Goal: Information Seeking & Learning: Learn about a topic

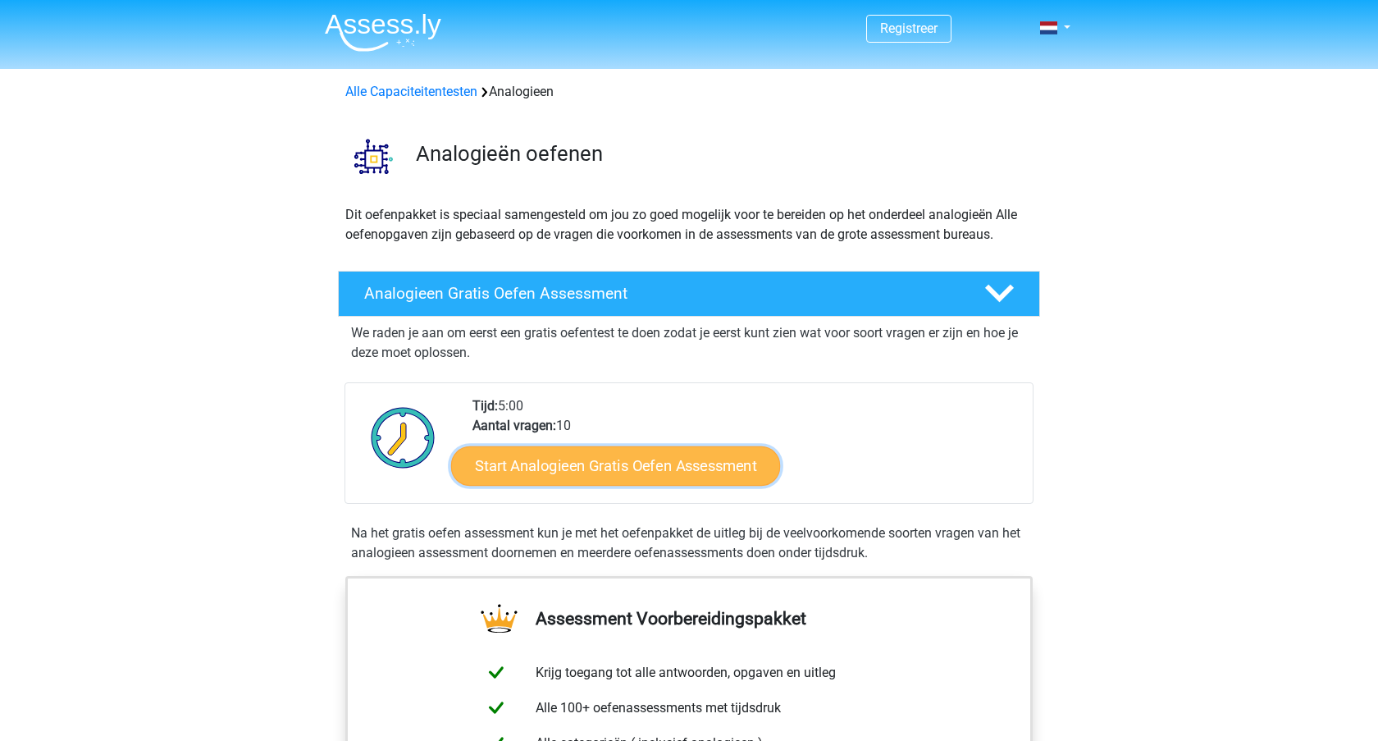
click at [554, 485] on link "Start Analogieen Gratis Oefen Assessment" at bounding box center [615, 465] width 329 height 39
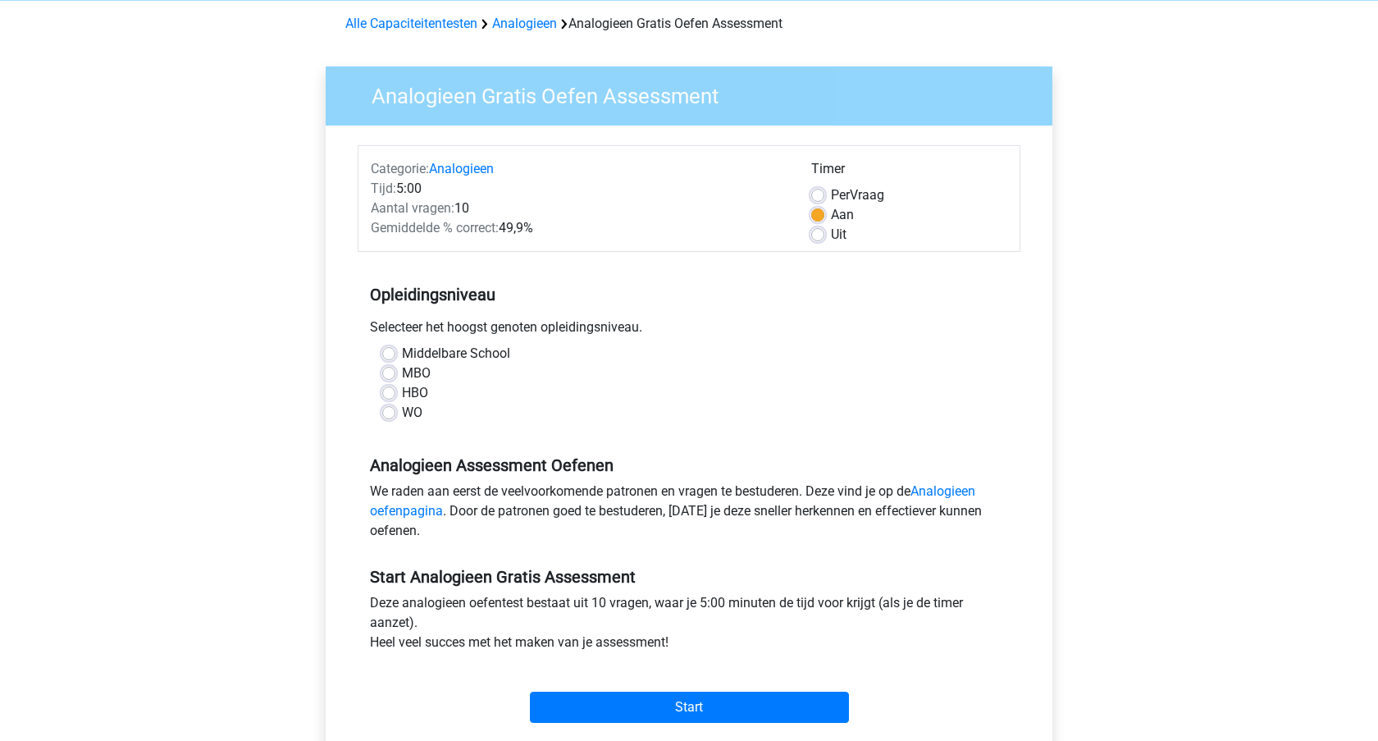
scroll to position [325, 0]
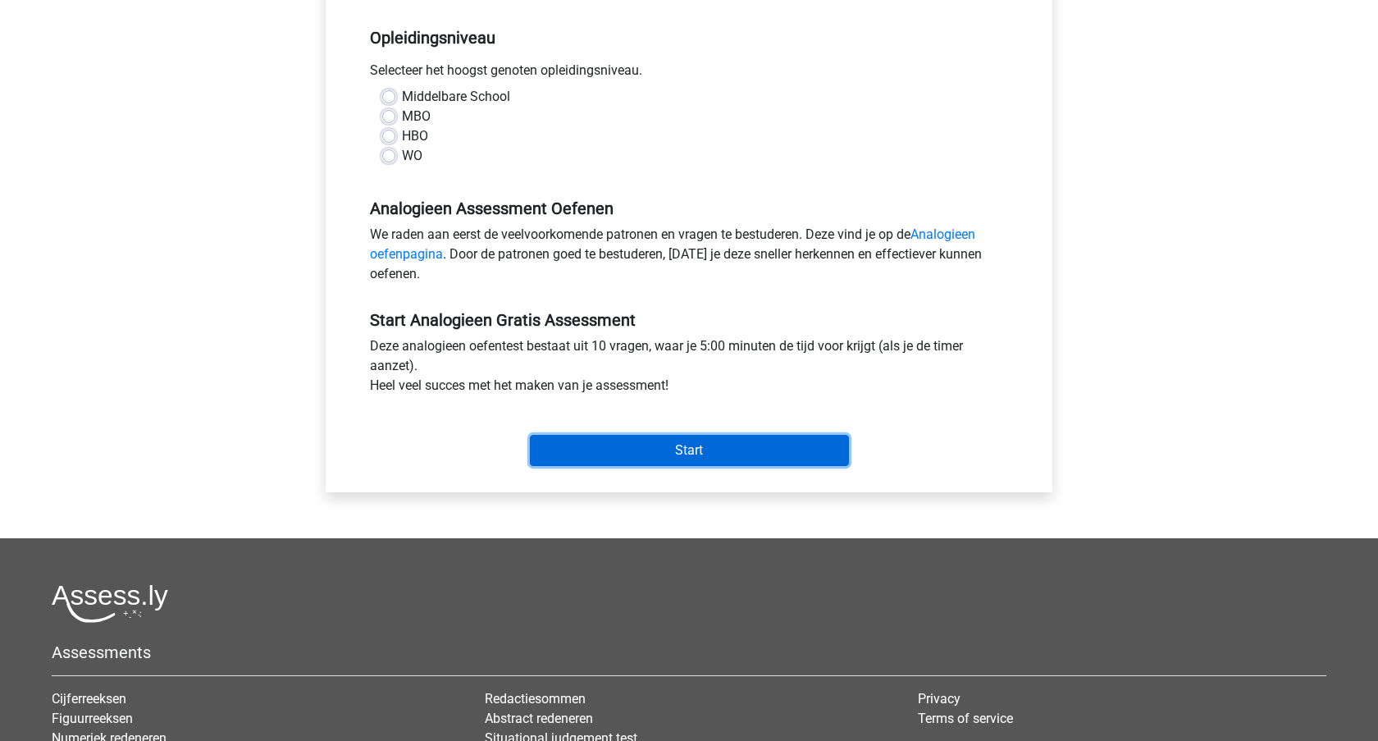
click at [709, 466] on input "Start" at bounding box center [689, 450] width 319 height 31
click at [621, 466] on input "Start" at bounding box center [689, 450] width 319 height 31
click at [624, 466] on input "Start" at bounding box center [689, 450] width 319 height 31
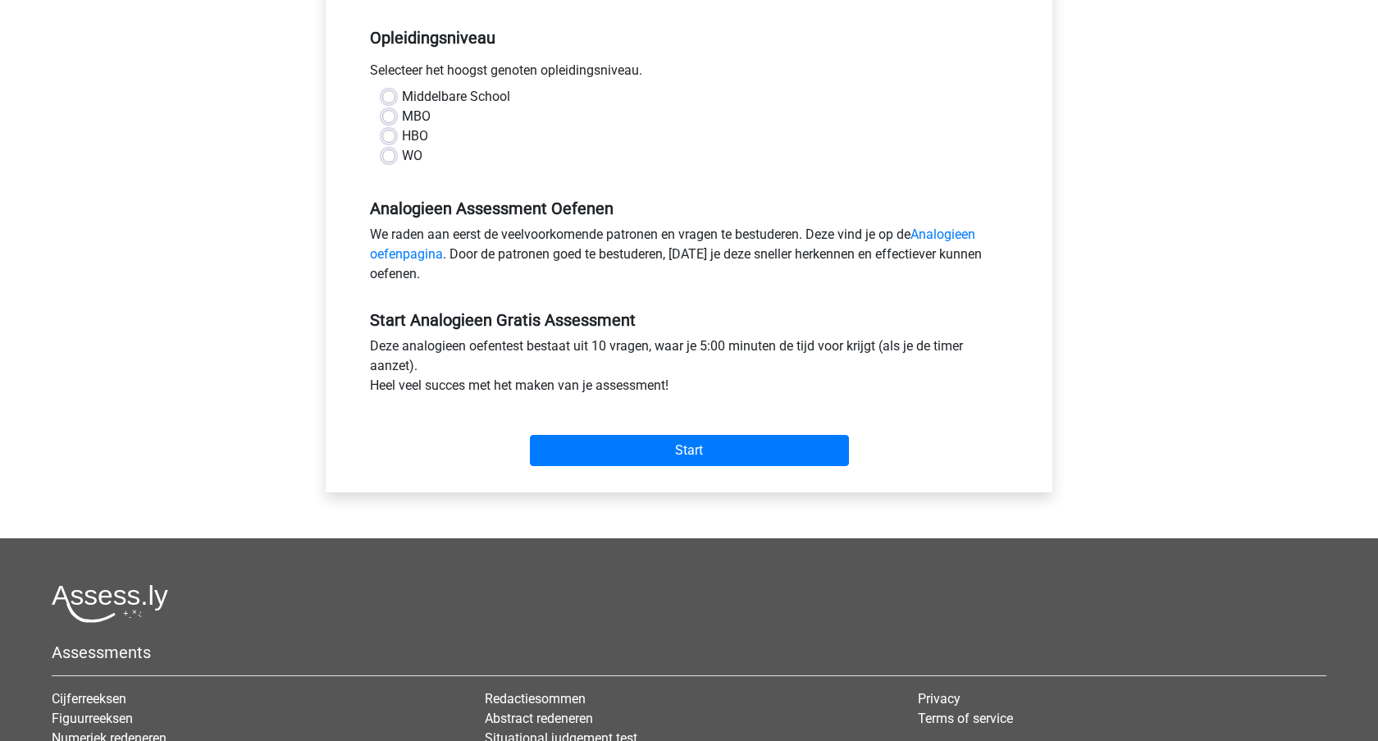
click at [475, 107] on label "Middelbare School" at bounding box center [456, 97] width 108 height 20
click at [395, 103] on input "Middelbare School" at bounding box center [388, 95] width 13 height 16
radio input "true"
click at [478, 107] on label "Middelbare School" at bounding box center [456, 97] width 108 height 20
click at [395, 103] on input "Middelbare School" at bounding box center [388, 95] width 13 height 16
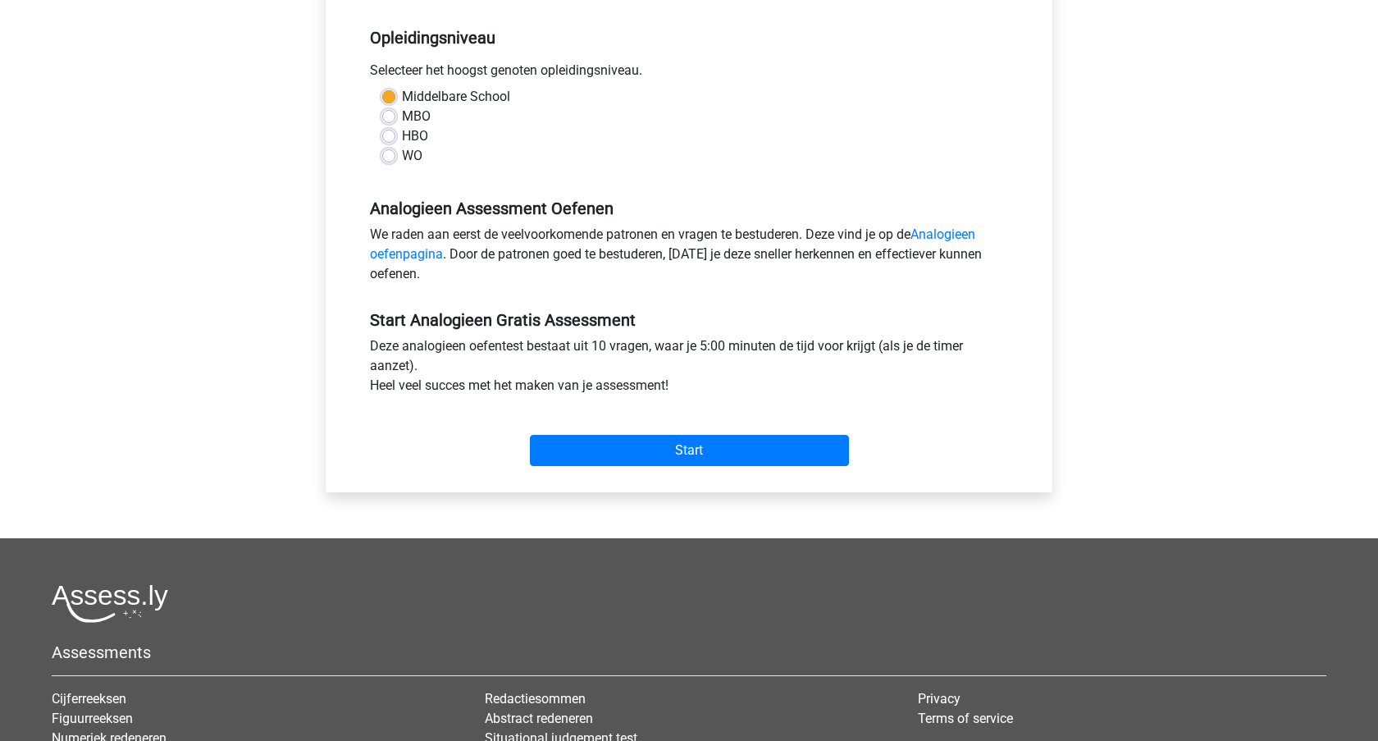
click at [445, 107] on label "Middelbare School" at bounding box center [456, 97] width 108 height 20
click at [395, 103] on input "Middelbare School" at bounding box center [388, 95] width 13 height 16
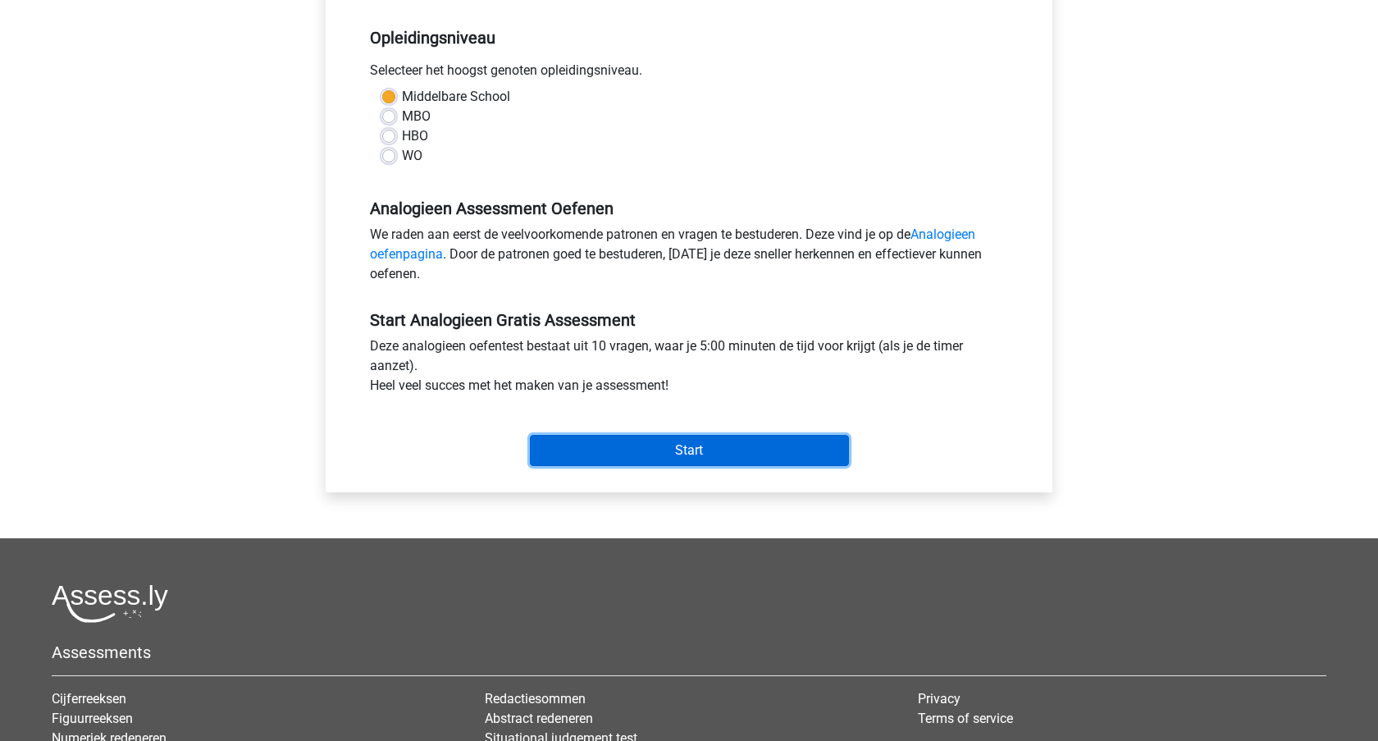
click at [562, 466] on input "Start" at bounding box center [689, 450] width 319 height 31
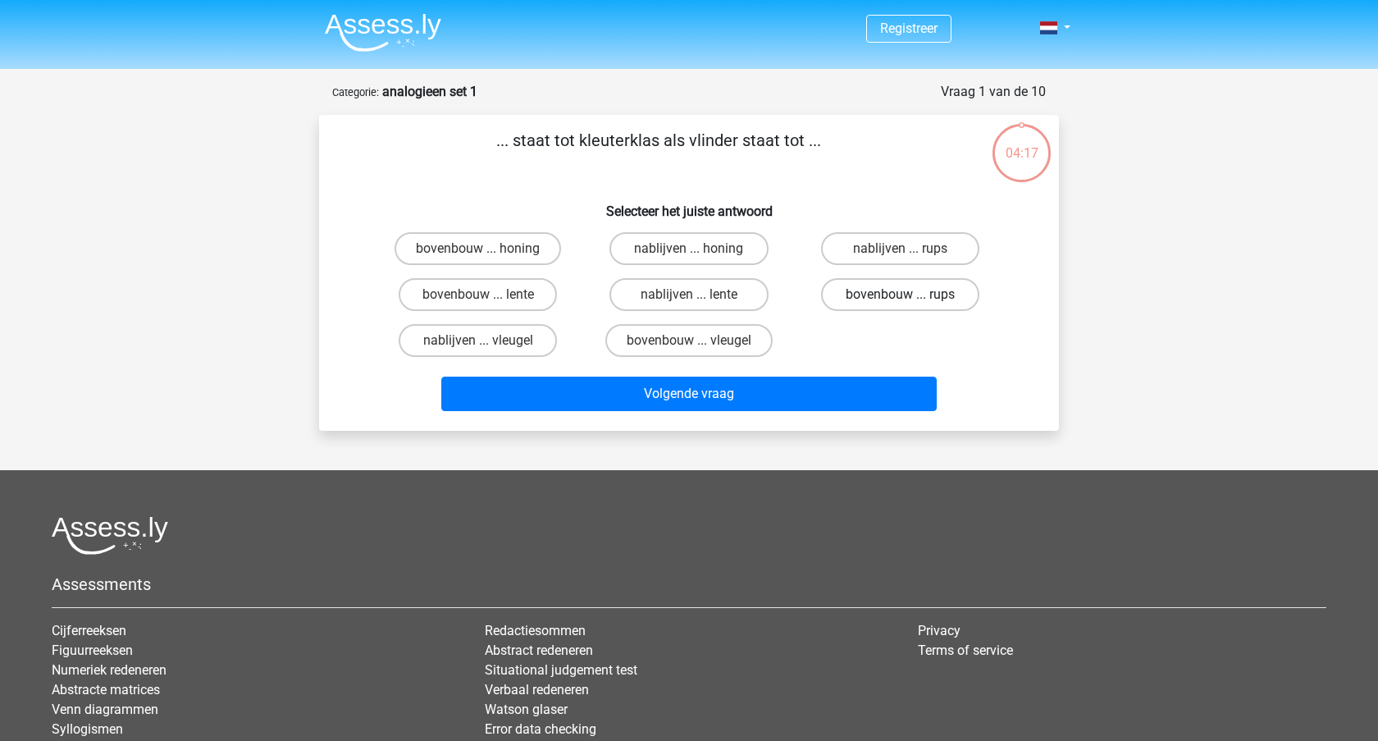
click at [889, 311] on label "bovenbouw ... rups" at bounding box center [900, 294] width 158 height 33
click at [900, 305] on input "bovenbouw ... rups" at bounding box center [905, 300] width 11 height 11
radio input "true"
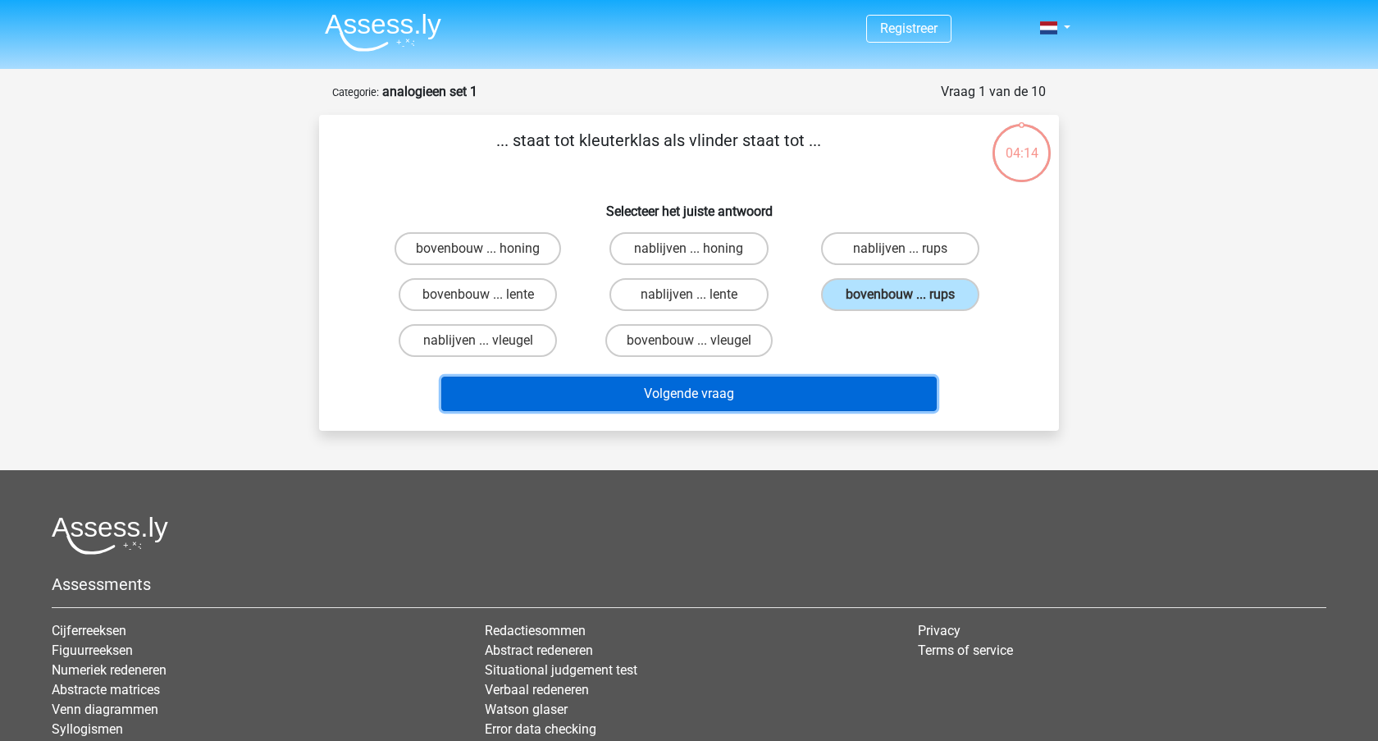
click at [824, 411] on button "Volgende vraag" at bounding box center [689, 394] width 496 height 34
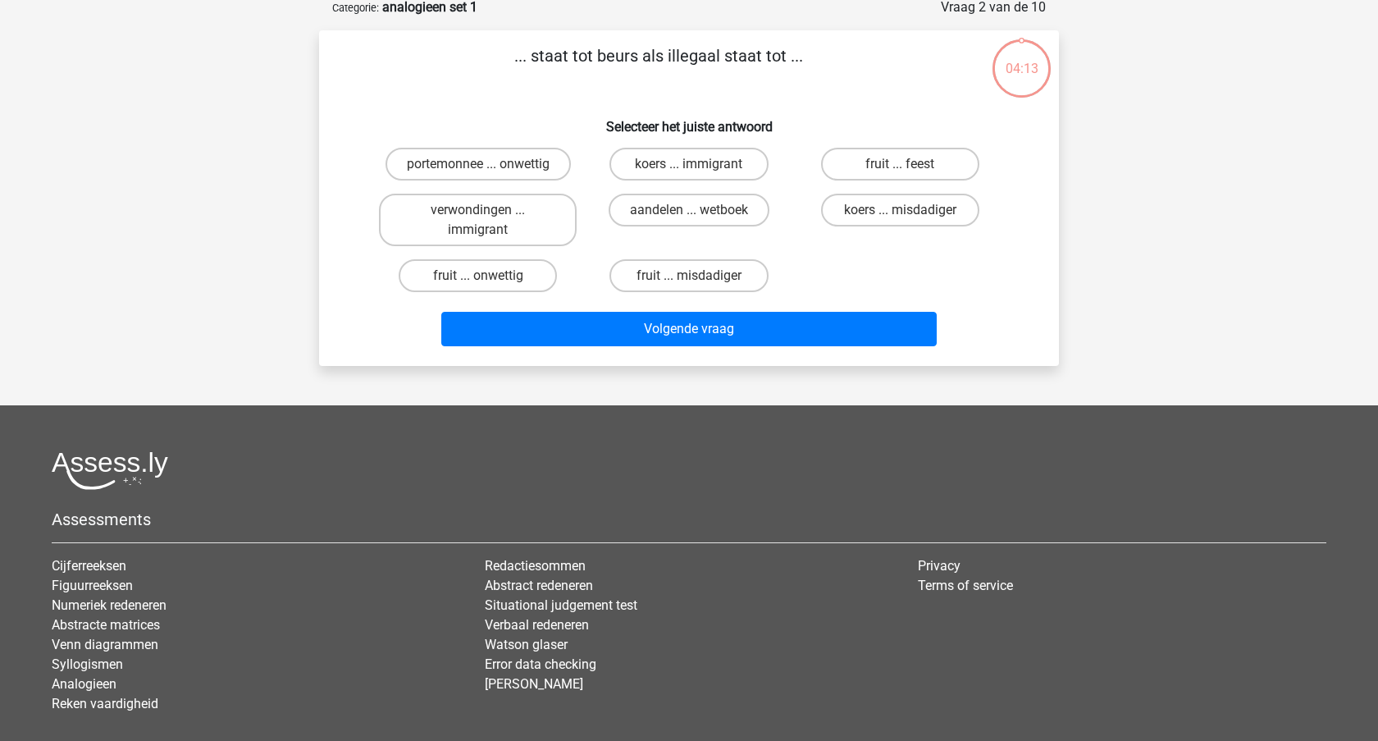
scroll to position [85, 0]
click at [707, 226] on label "aandelen ... wetboek" at bounding box center [689, 209] width 161 height 33
click at [700, 220] on input "aandelen ... wetboek" at bounding box center [694, 214] width 11 height 11
radio input "true"
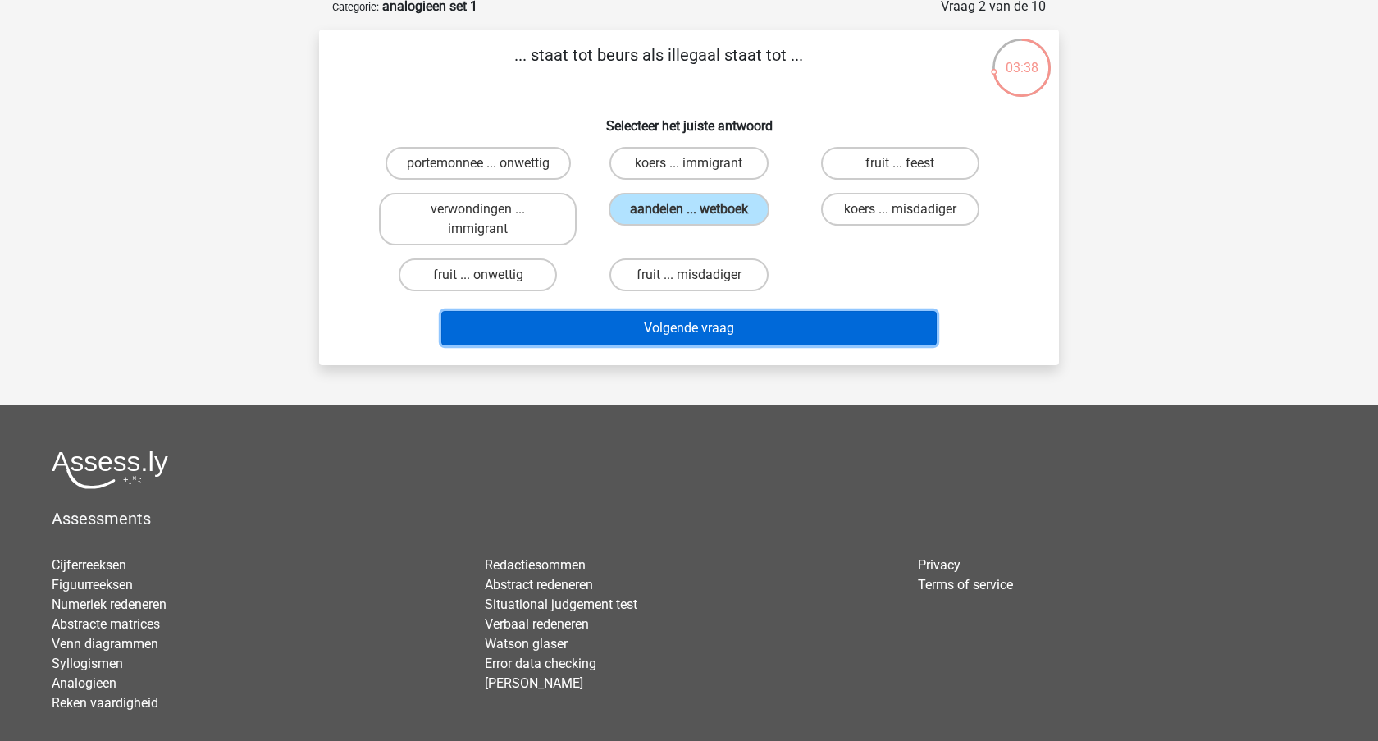
click at [710, 345] on button "Volgende vraag" at bounding box center [689, 328] width 496 height 34
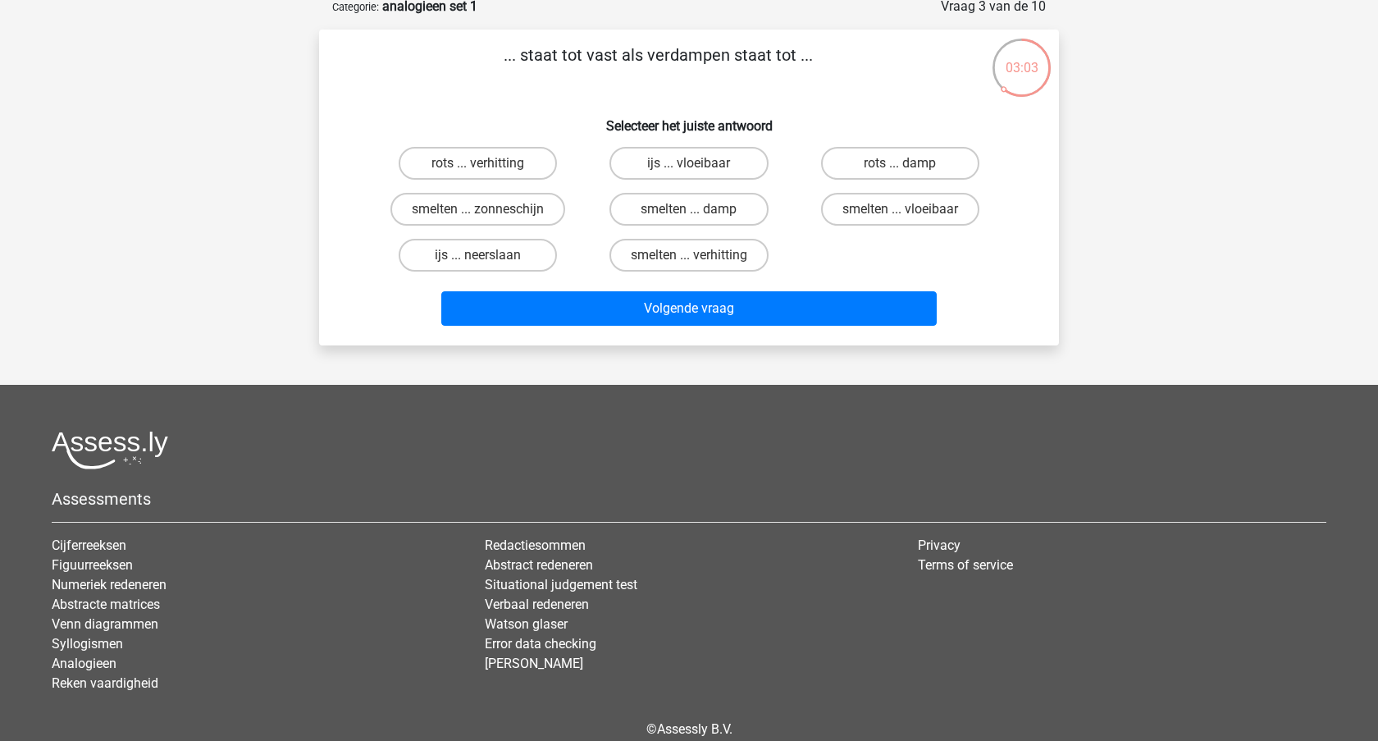
click at [710, 208] on div "smelten ... damp" at bounding box center [688, 209] width 211 height 46
click at [711, 219] on label "smelten ... damp" at bounding box center [689, 209] width 158 height 33
click at [700, 219] on input "smelten ... damp" at bounding box center [694, 214] width 11 height 11
radio input "true"
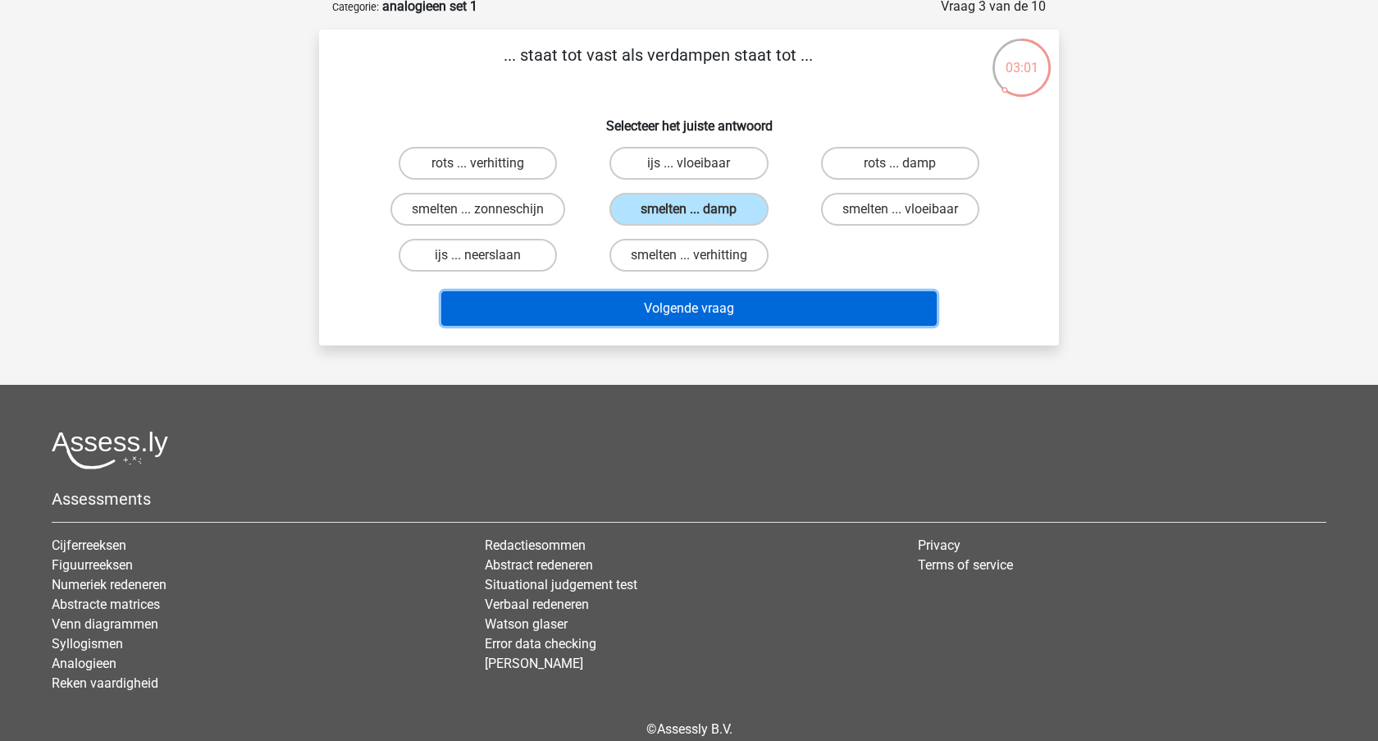
click at [688, 326] on button "Volgende vraag" at bounding box center [689, 308] width 496 height 34
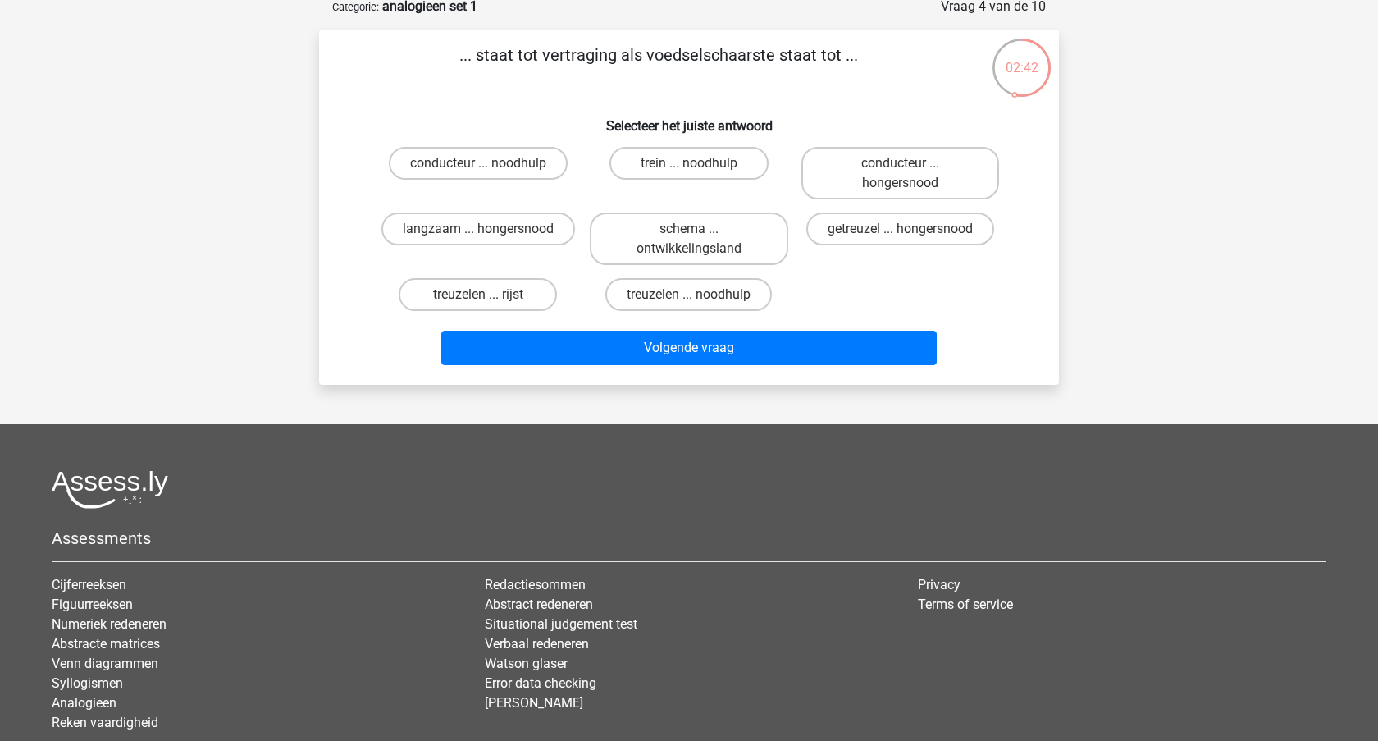
click at [485, 240] on input "langzaam ... hongersnood" at bounding box center [483, 234] width 11 height 11
radio input "true"
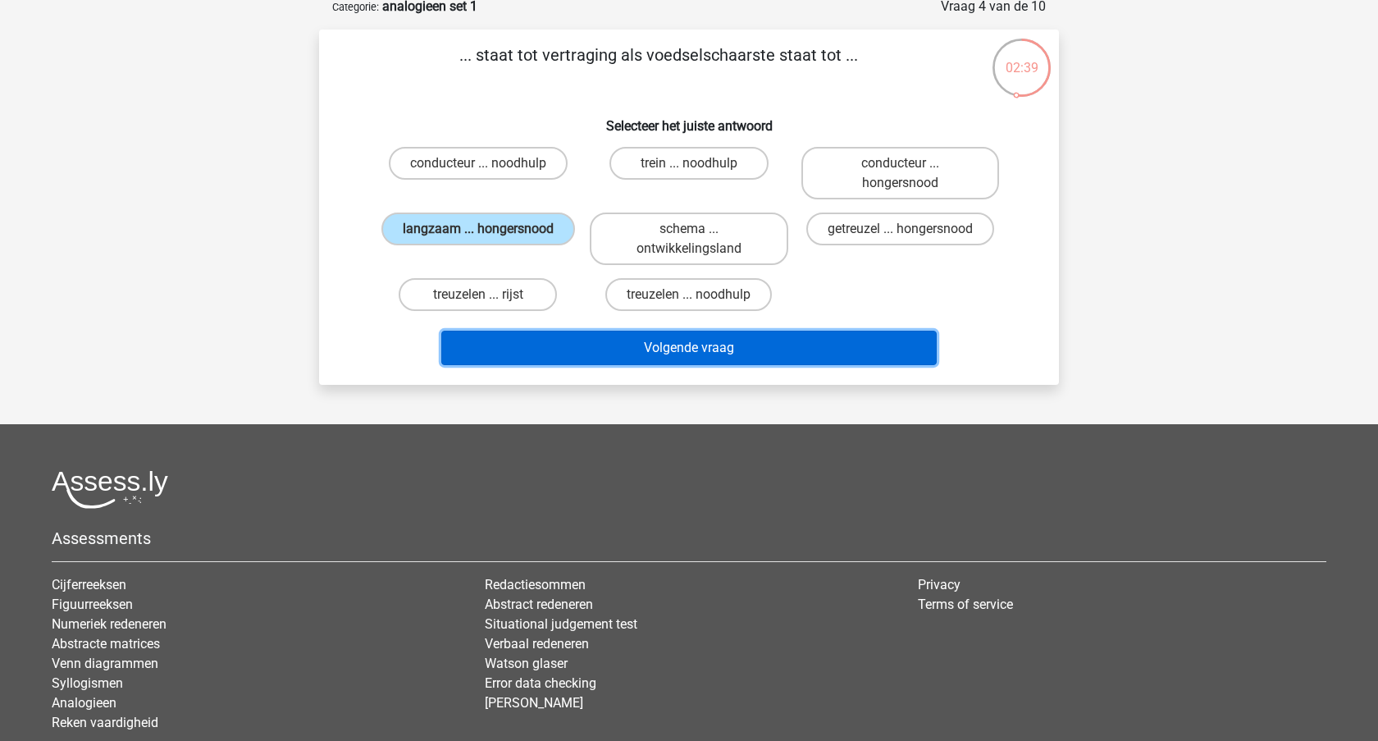
click at [547, 365] on button "Volgende vraag" at bounding box center [689, 348] width 496 height 34
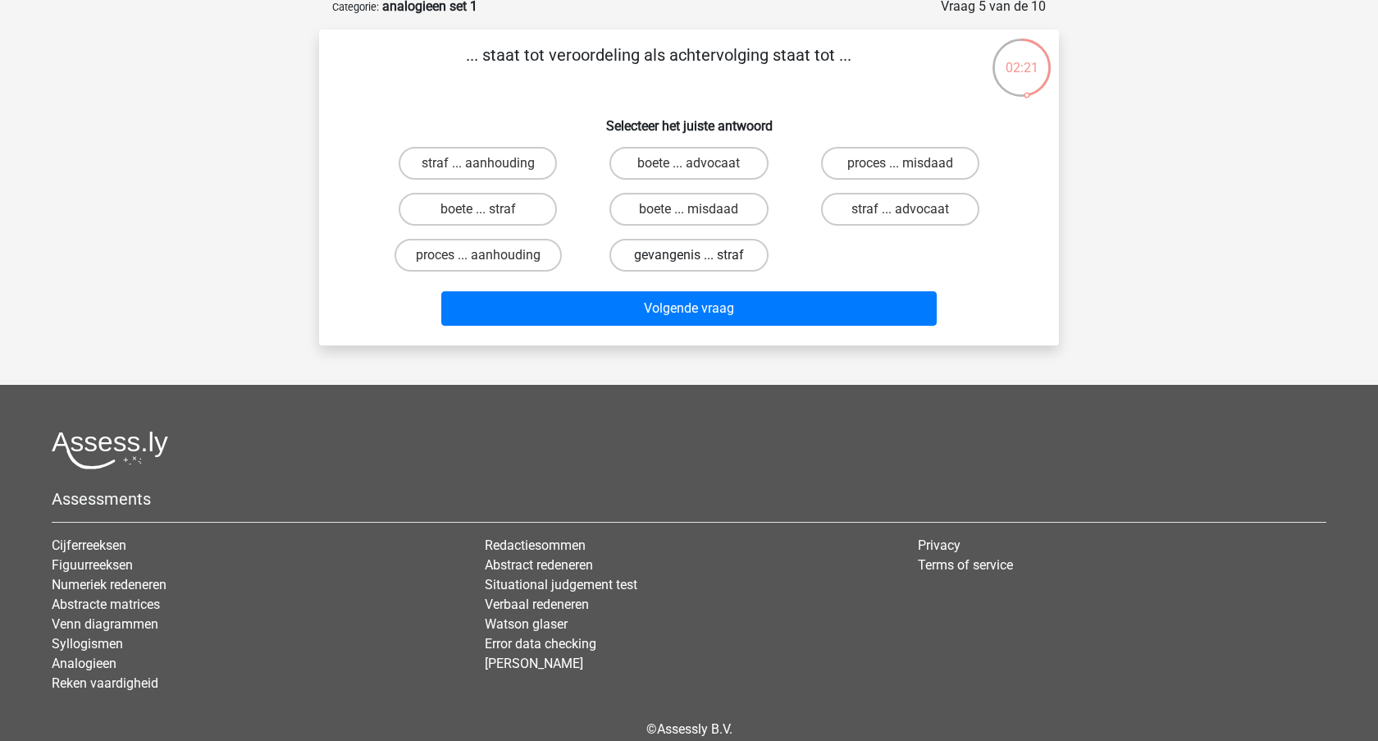
click at [660, 272] on label "gevangenis ... straf" at bounding box center [689, 255] width 158 height 33
click at [689, 266] on input "gevangenis ... straf" at bounding box center [694, 260] width 11 height 11
radio input "true"
click at [497, 272] on label "proces ... aanhouding" at bounding box center [478, 255] width 167 height 33
click at [489, 266] on input "proces ... aanhouding" at bounding box center [483, 260] width 11 height 11
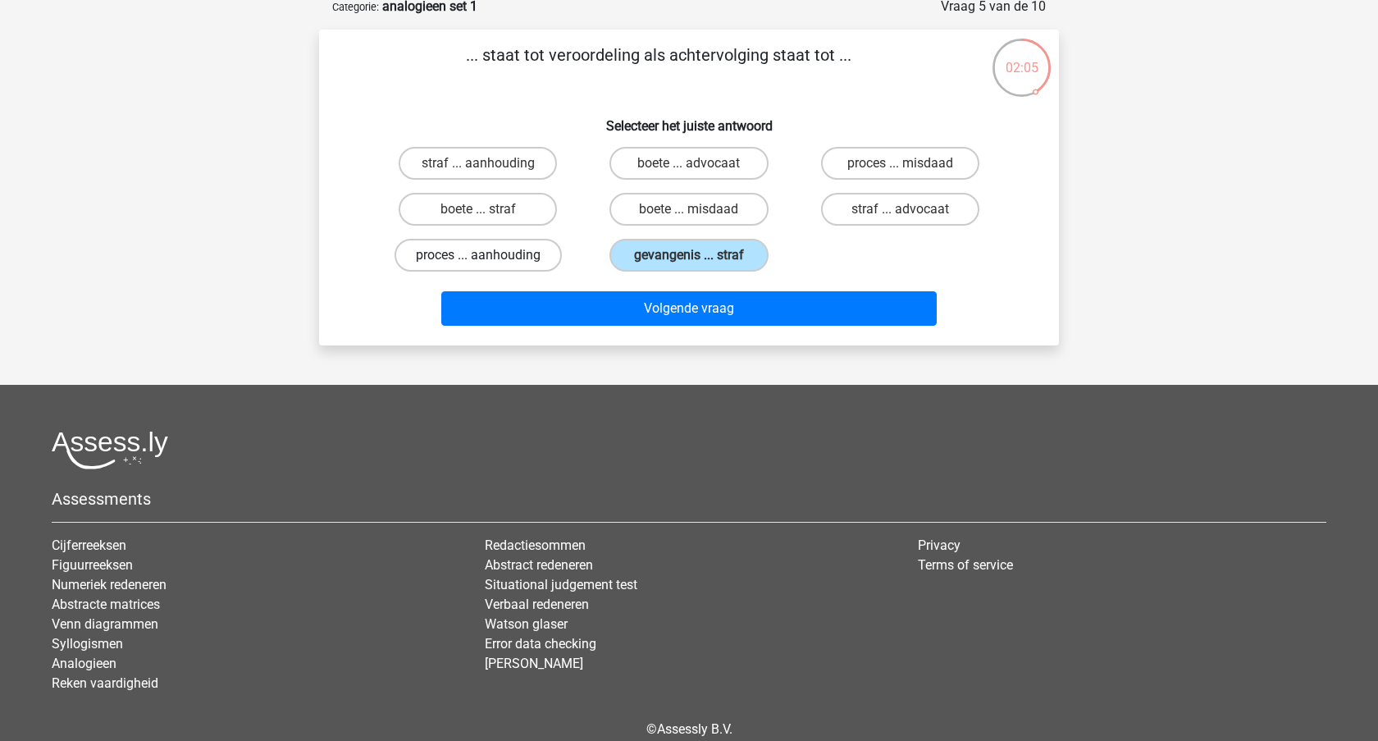
radio input "true"
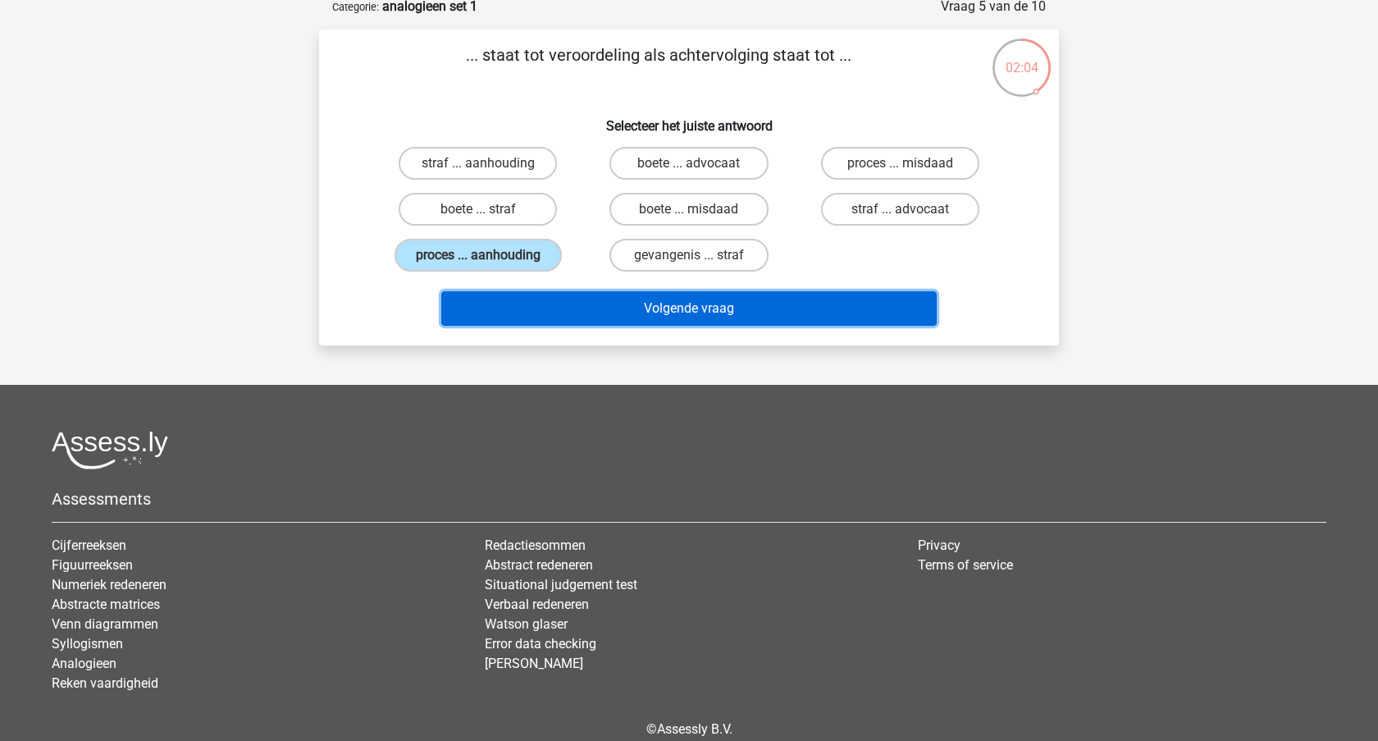
click at [529, 326] on button "Volgende vraag" at bounding box center [689, 308] width 496 height 34
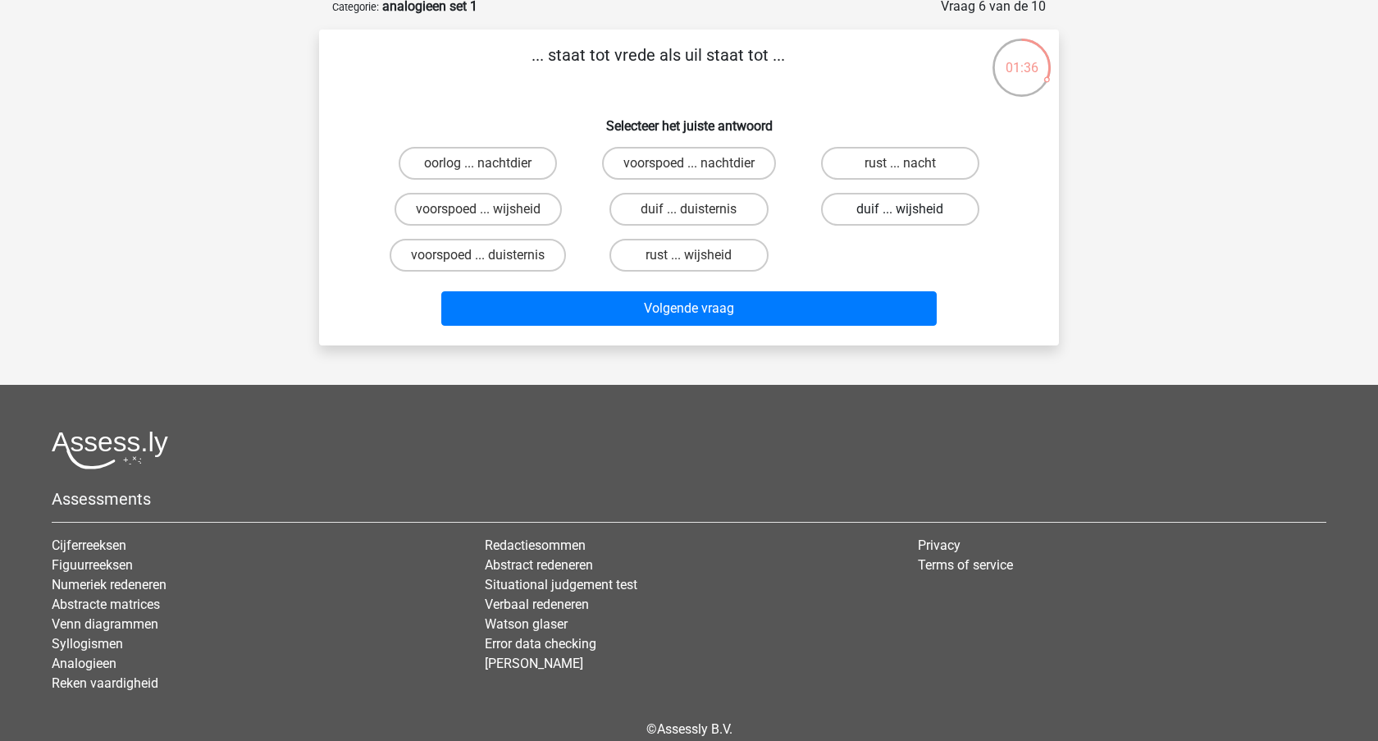
click at [894, 226] on label "duif ... wijsheid" at bounding box center [900, 209] width 158 height 33
click at [900, 220] on input "duif ... wijsheid" at bounding box center [905, 214] width 11 height 11
radio input "true"
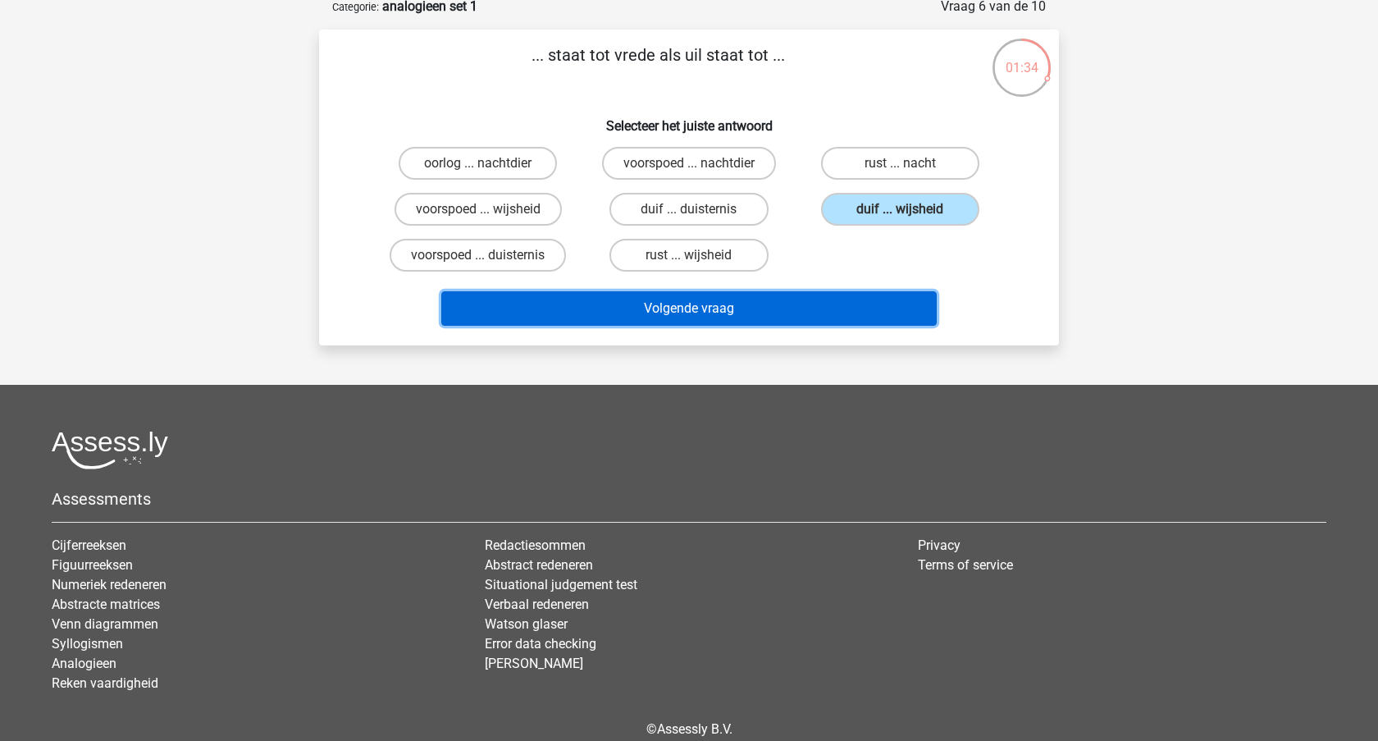
click at [773, 326] on button "Volgende vraag" at bounding box center [689, 308] width 496 height 34
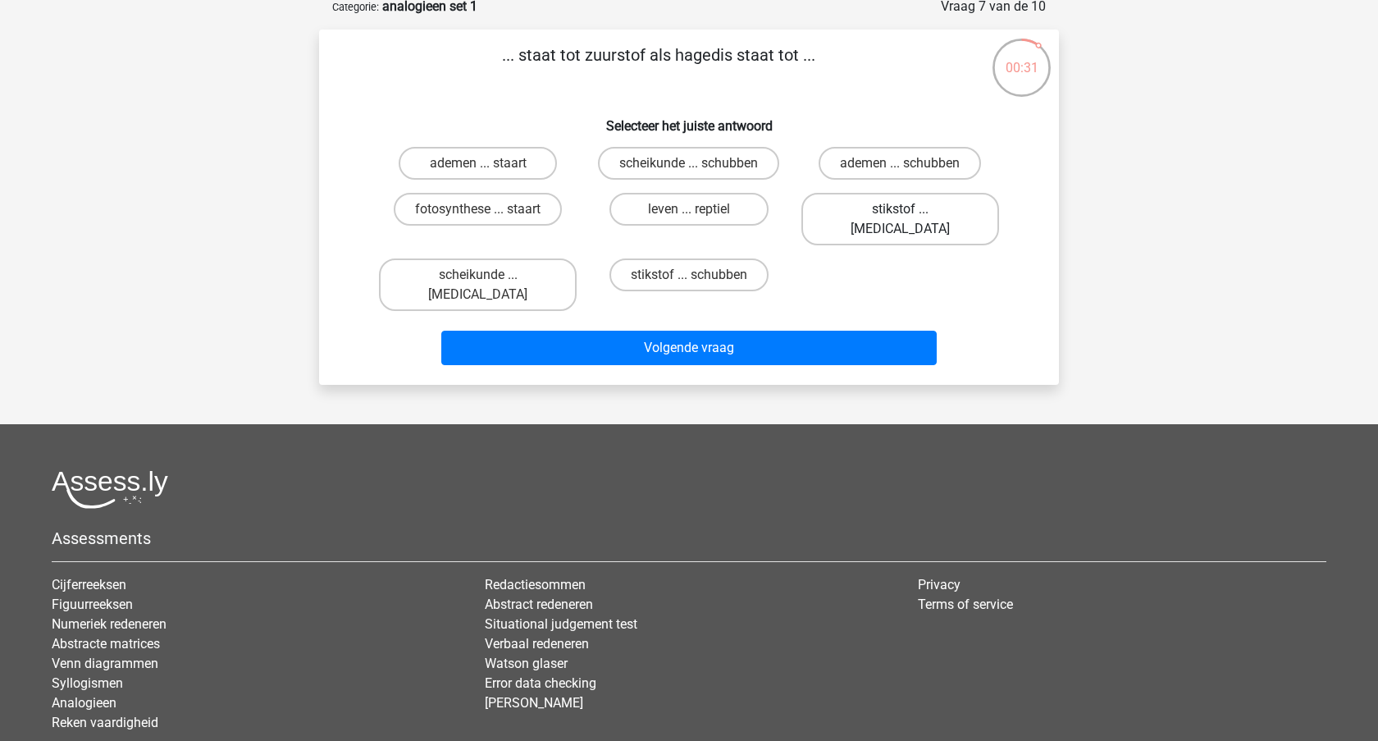
click at [894, 245] on label "stikstof ... krokodil" at bounding box center [901, 219] width 198 height 53
click at [900, 220] on input "stikstof ... krokodil" at bounding box center [905, 214] width 11 height 11
radio input "true"
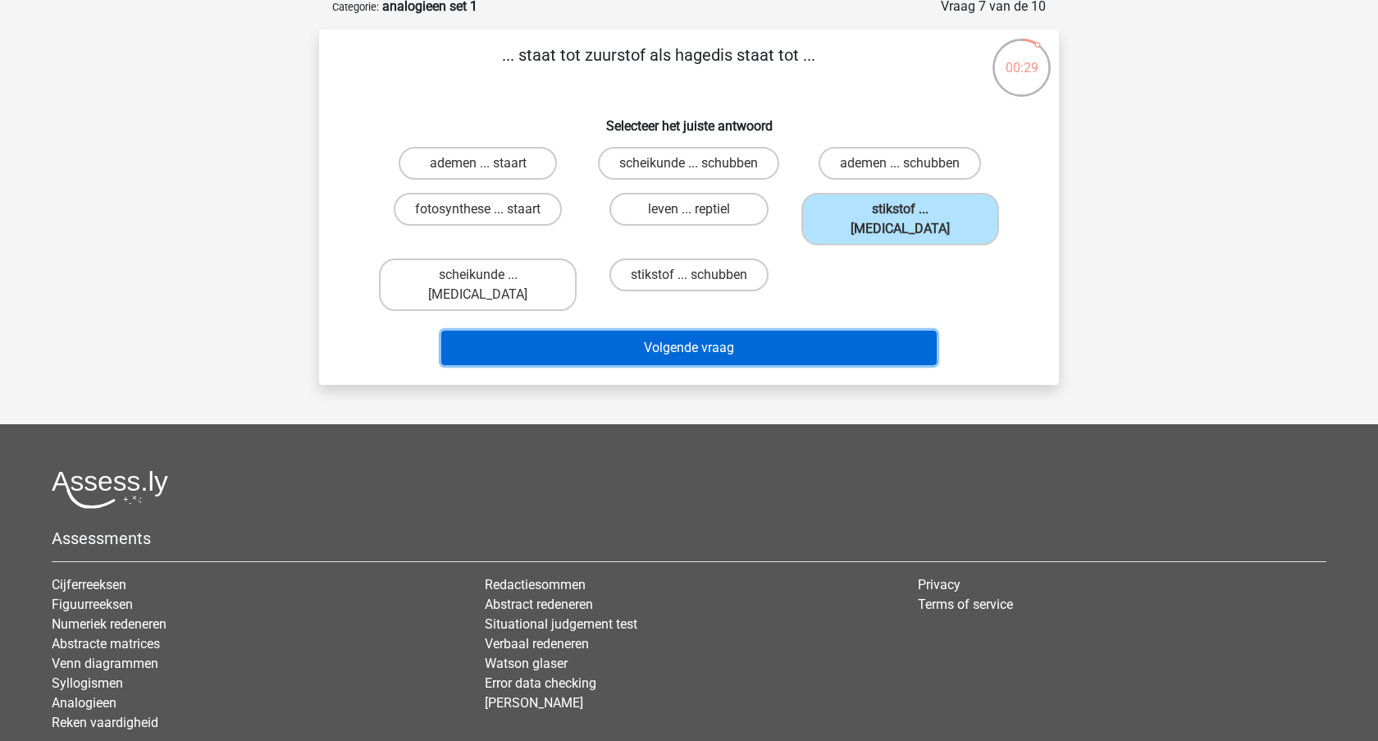
click at [794, 346] on button "Volgende vraag" at bounding box center [689, 348] width 496 height 34
